Goal: Task Accomplishment & Management: Use online tool/utility

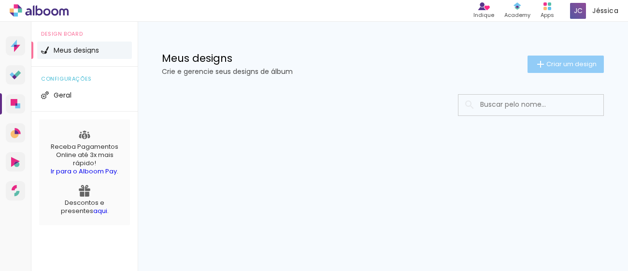
click at [534, 62] on iron-icon at bounding box center [540, 64] width 12 height 12
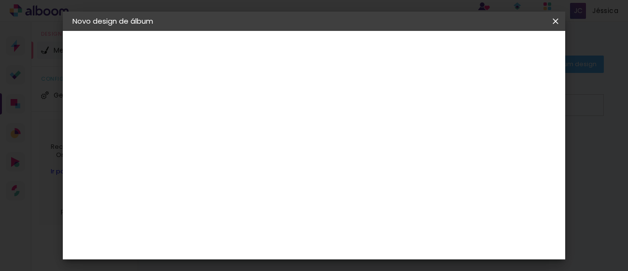
click at [230, 131] on input at bounding box center [230, 129] width 0 height 15
type input "Casamento Jéssica e [PERSON_NAME]"
click at [0, 0] on slot "Avançar" at bounding box center [0, 0] width 0 height 0
click at [240, 232] on div "Criativa Álbuns" at bounding box center [238, 239] width 29 height 15
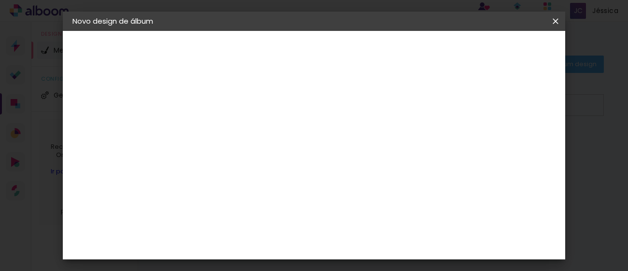
click at [411, 56] on paper-button "Avançar" at bounding box center [386, 51] width 47 height 16
click at [268, 161] on input "text" at bounding box center [249, 168] width 38 height 15
click at [0, 0] on slot "Fotolivro Premium" at bounding box center [0, 0] width 0 height 0
type input "Fotolivro Premium"
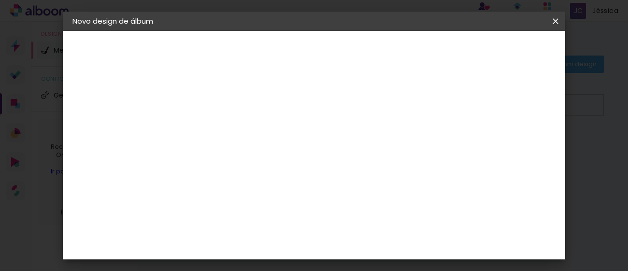
click at [295, 185] on span "25 × 30" at bounding box center [273, 198] width 45 height 26
click at [295, 241] on span "25 × 25" at bounding box center [273, 254] width 45 height 26
click at [295, 252] on span "30 × 30" at bounding box center [273, 265] width 45 height 26
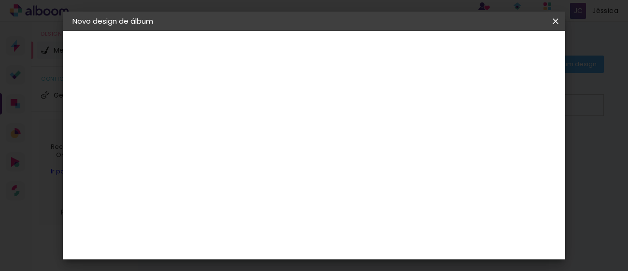
scroll to position [307, 0]
click at [0, 0] on slot "Avançar" at bounding box center [0, 0] width 0 height 0
click at [337, 48] on span "Iniciar design" at bounding box center [326, 55] width 22 height 14
